Goal: Task Accomplishment & Management: Manage account settings

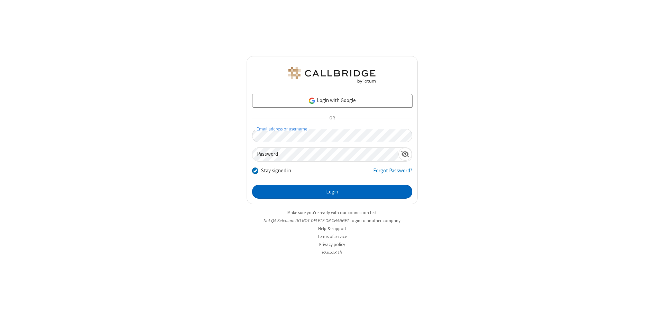
click at [332, 192] on button "Login" at bounding box center [332, 192] width 160 height 14
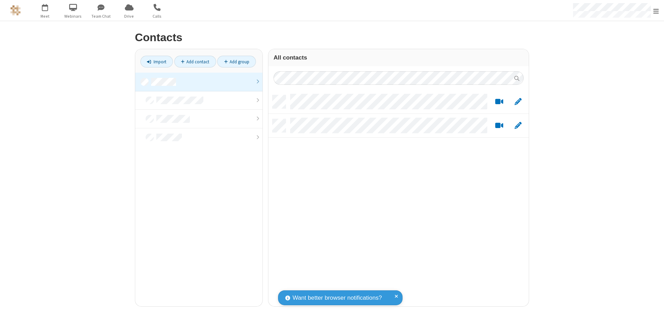
click at [199, 82] on link at bounding box center [198, 82] width 127 height 19
click at [518, 101] on span "Edit" at bounding box center [518, 102] width 7 height 9
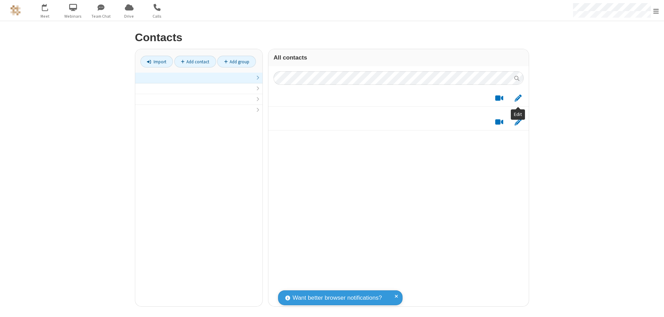
click at [199, 82] on link at bounding box center [198, 78] width 127 height 11
